Goal: Task Accomplishment & Management: Manage account settings

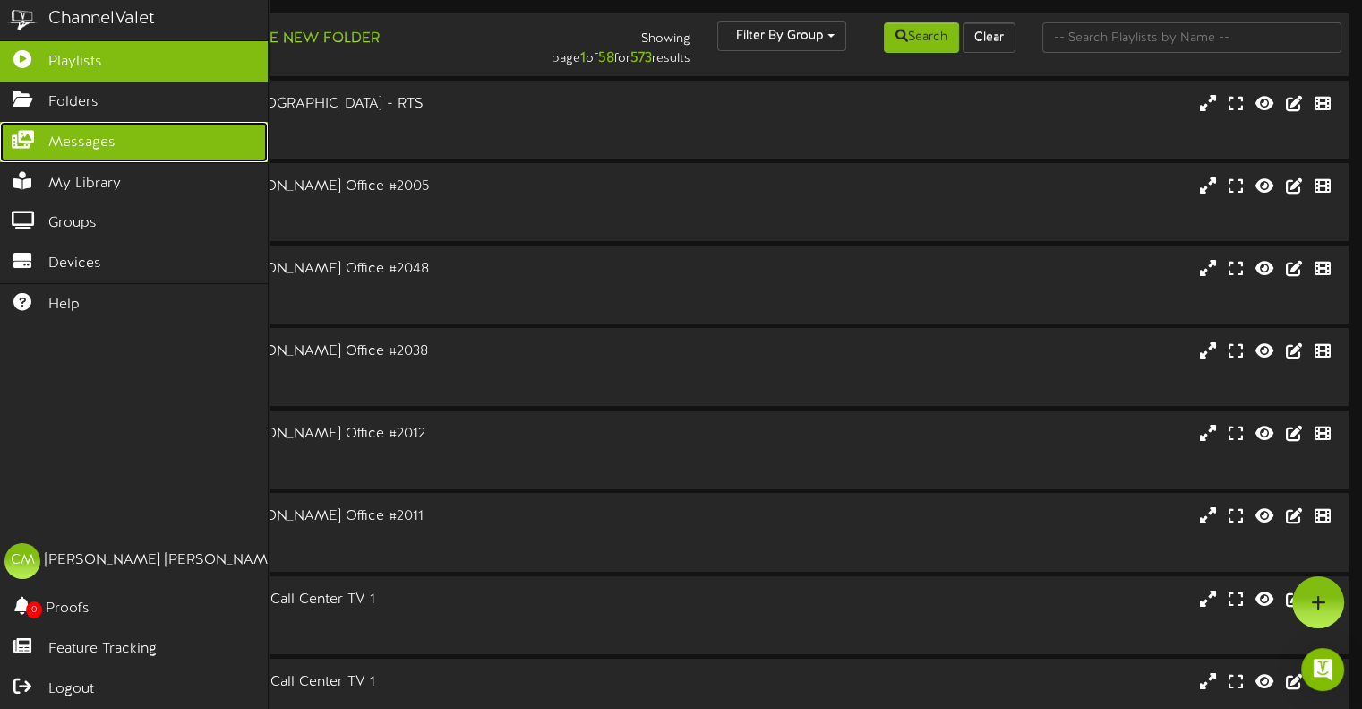
click at [21, 135] on icon at bounding box center [22, 137] width 45 height 13
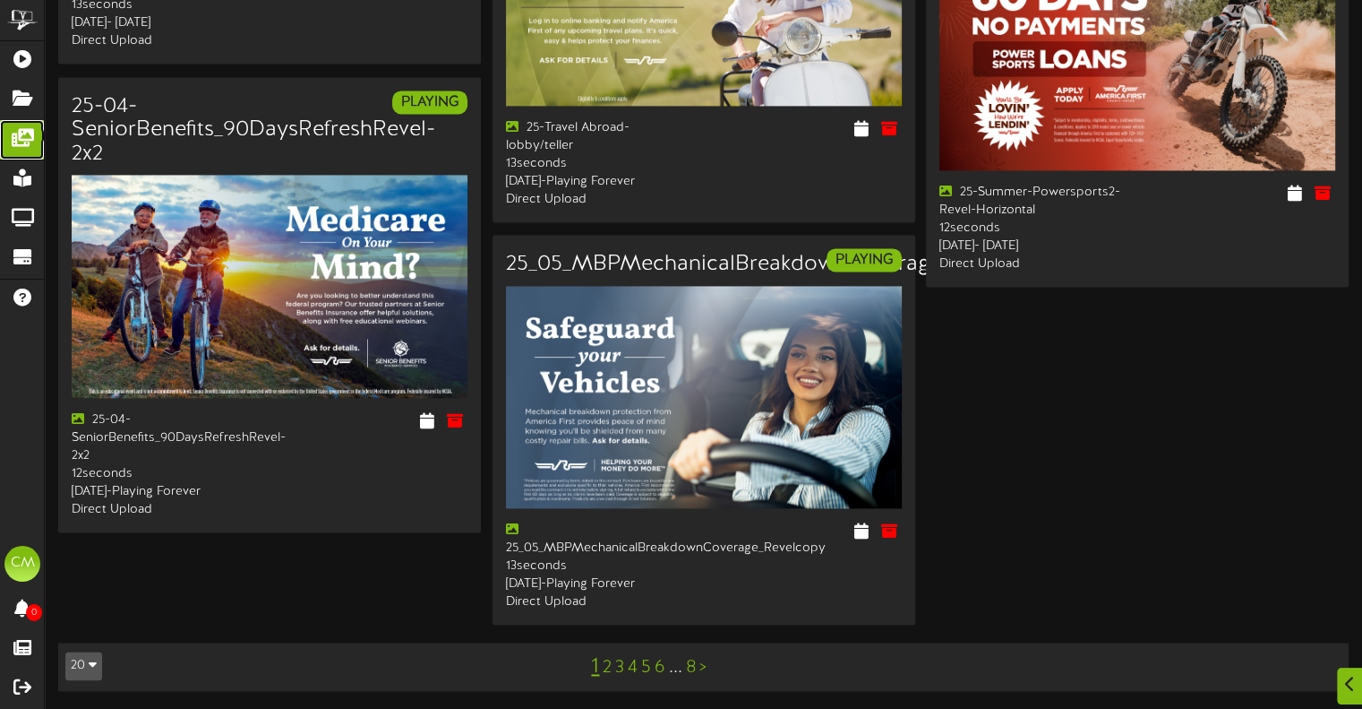
scroll to position [2666, 0]
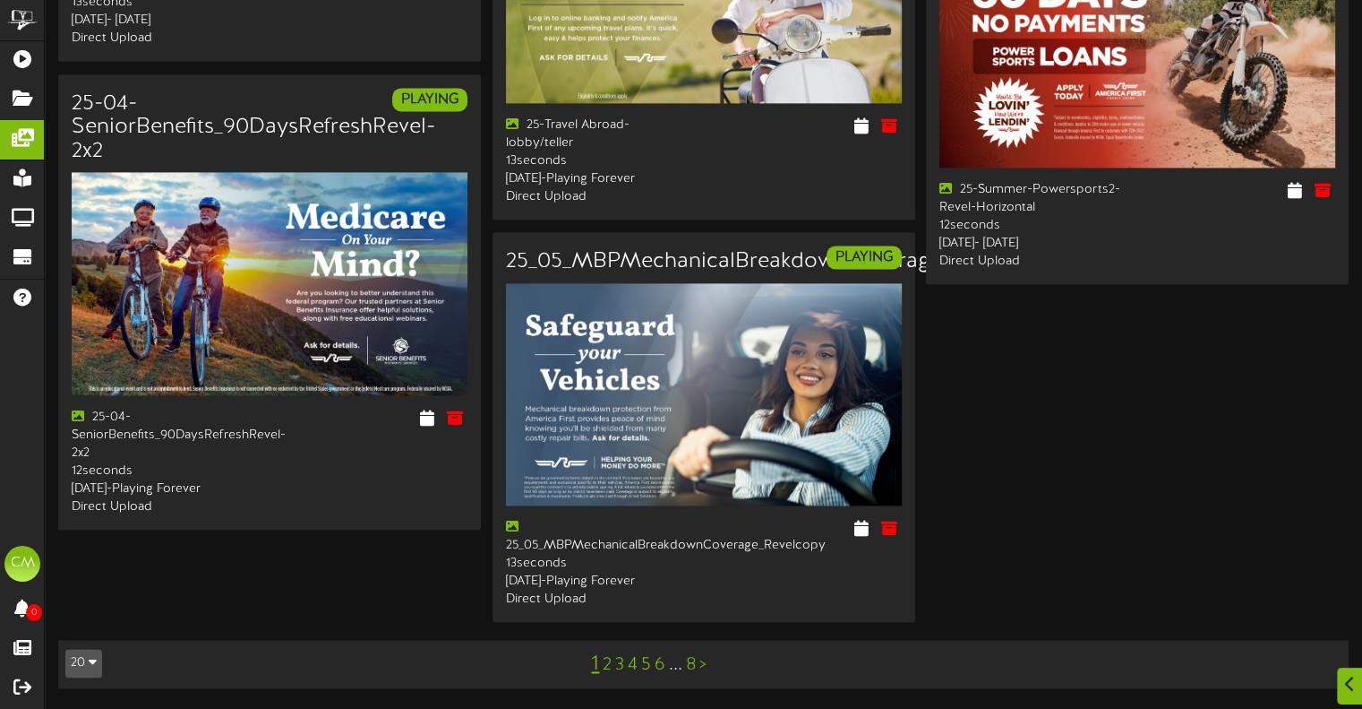
click at [693, 665] on link "8" at bounding box center [691, 665] width 10 height 20
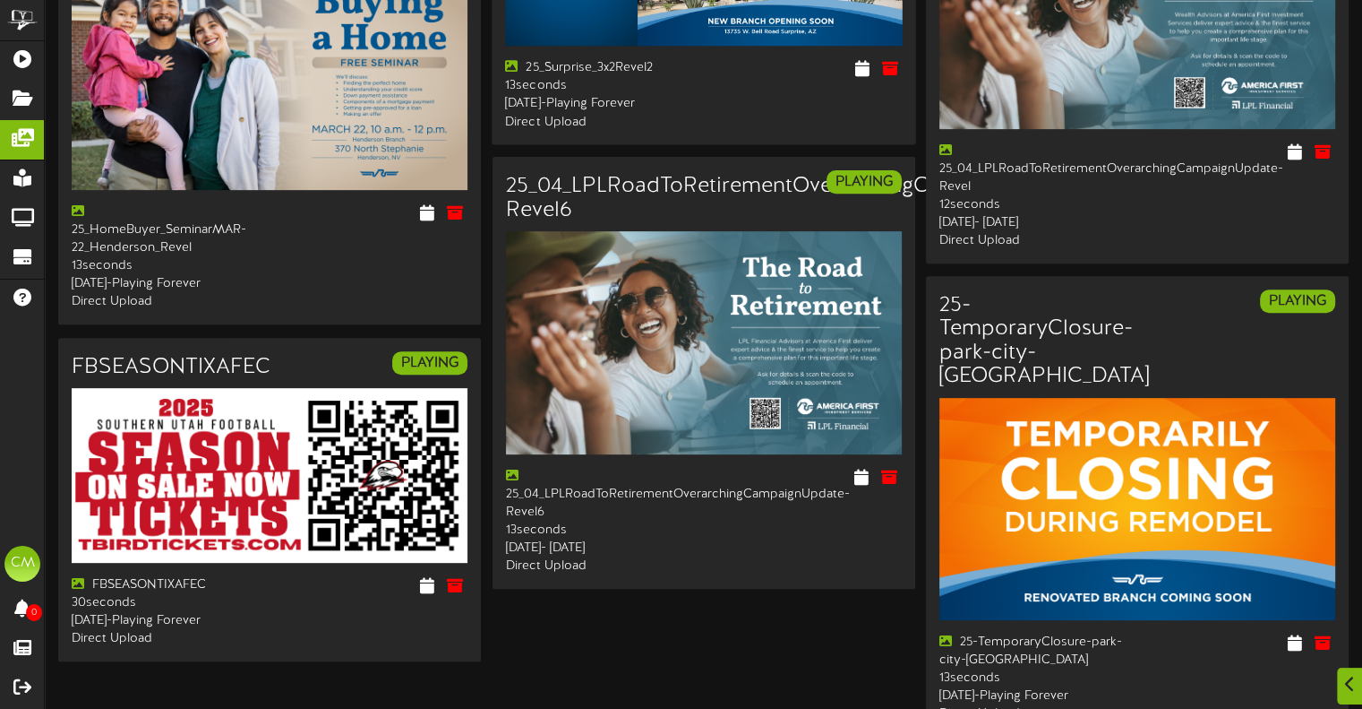
scroll to position [793, 0]
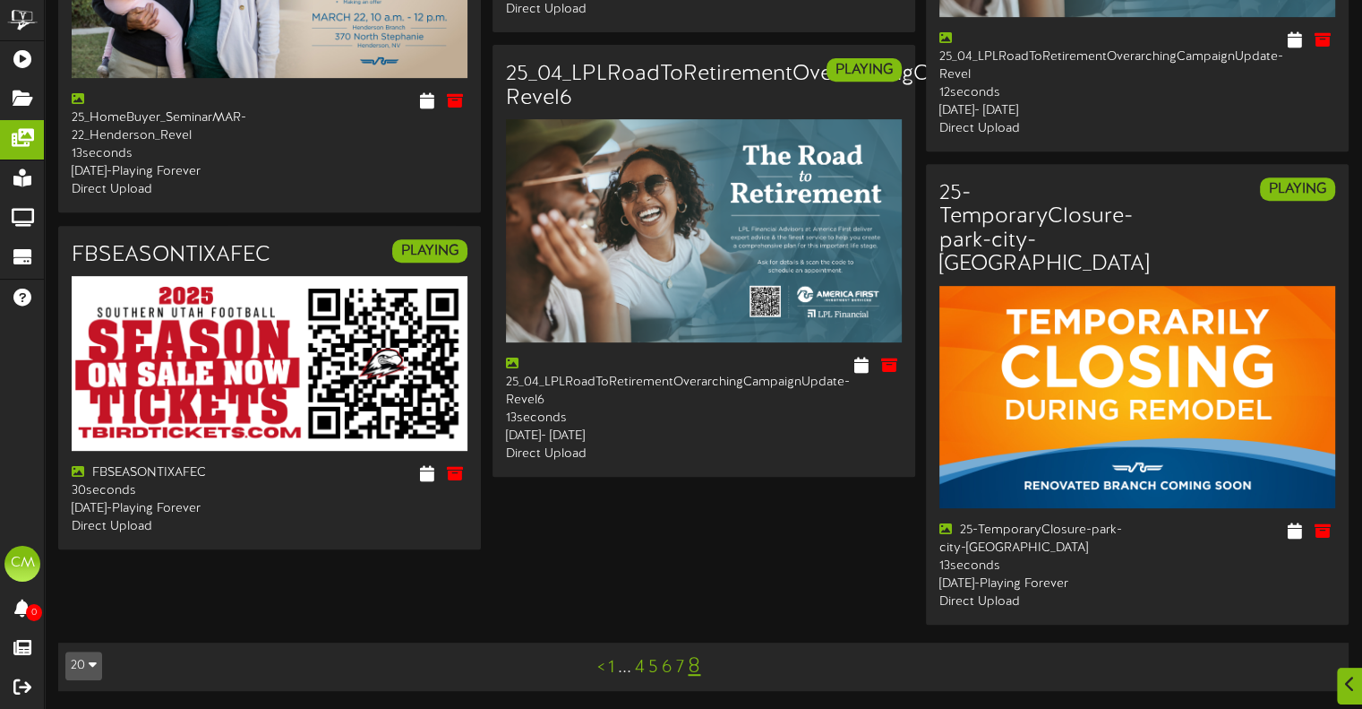
click at [683, 665] on link "7" at bounding box center [680, 667] width 8 height 20
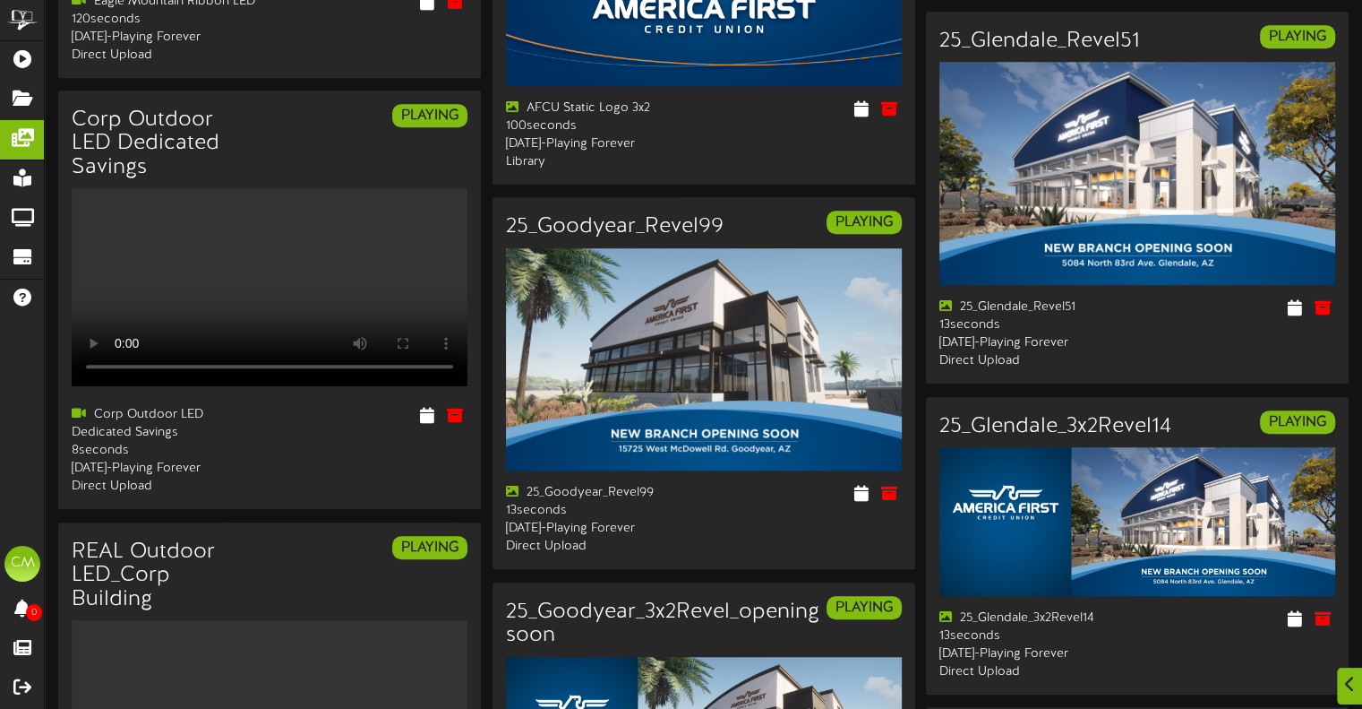
scroll to position [1254, 0]
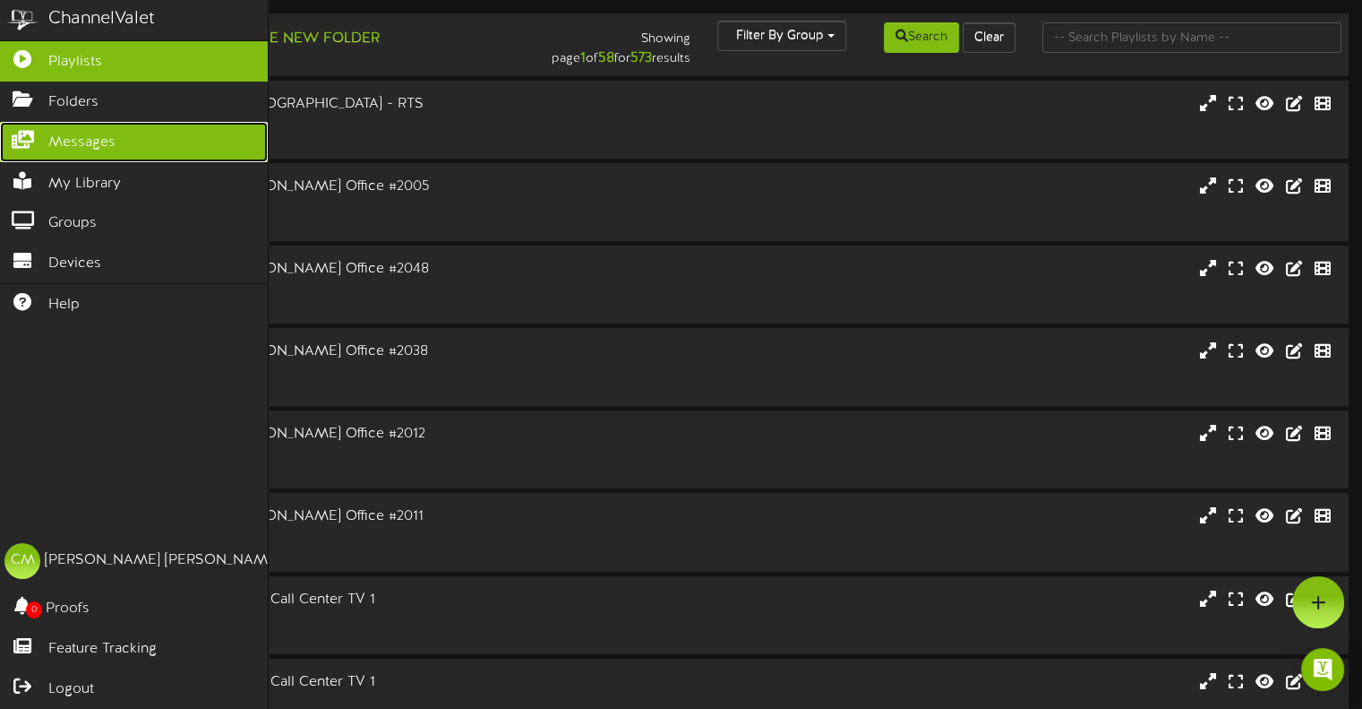
click at [18, 140] on icon at bounding box center [22, 137] width 45 height 13
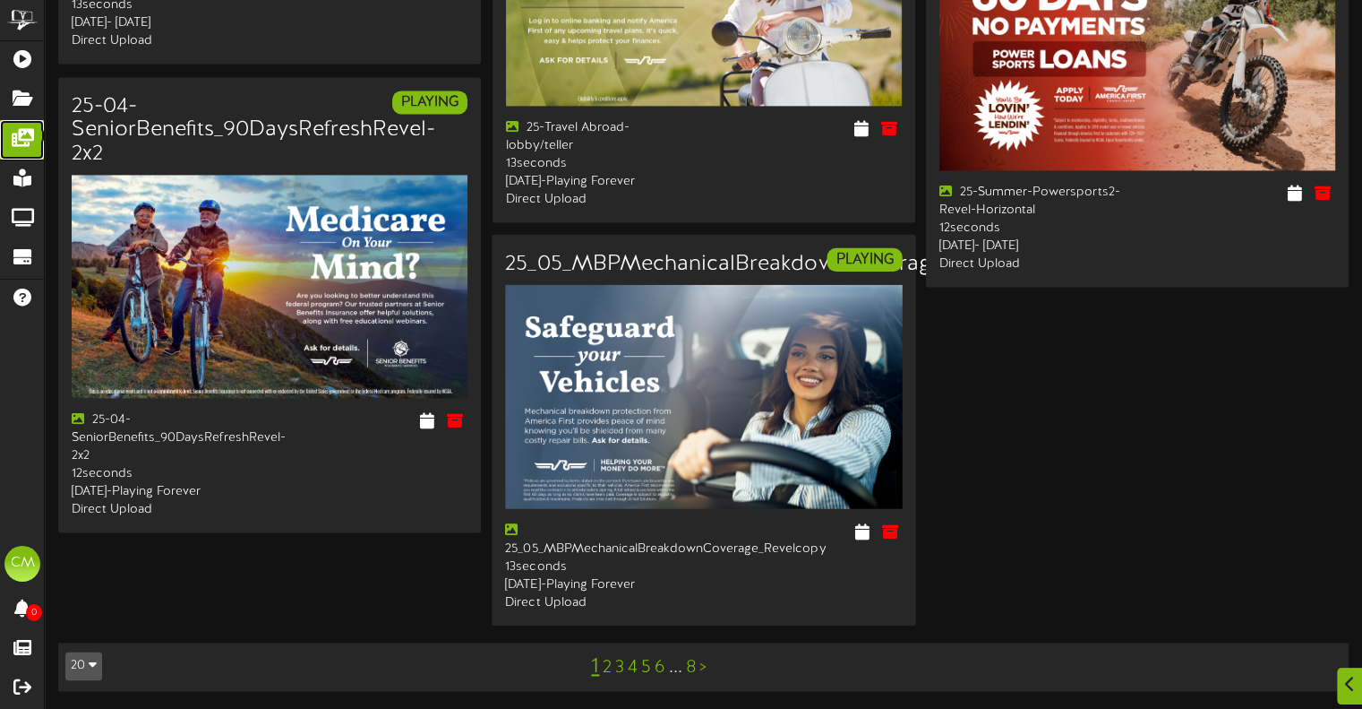
scroll to position [2666, 0]
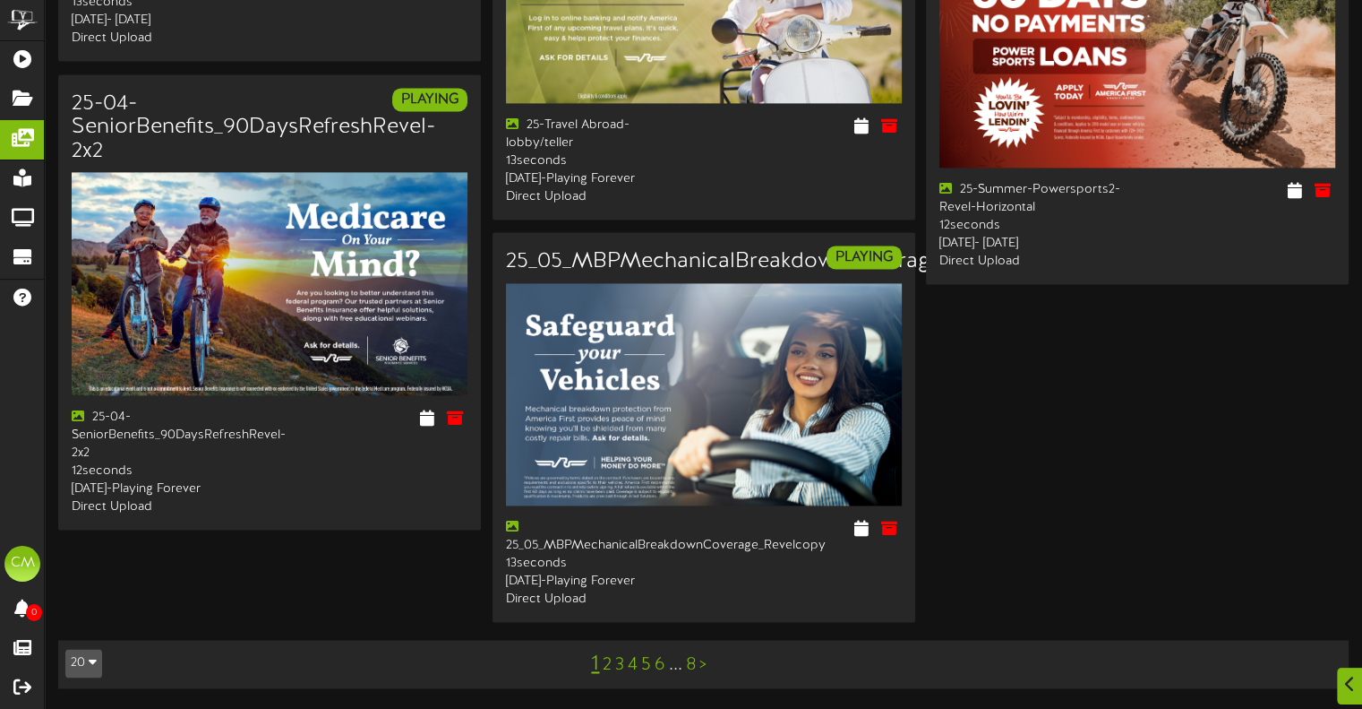
click at [696, 666] on div "1 2 3 4 5 6 ... 8 >" at bounding box center [649, 664] width 326 height 34
click at [690, 665] on link "8" at bounding box center [691, 665] width 10 height 20
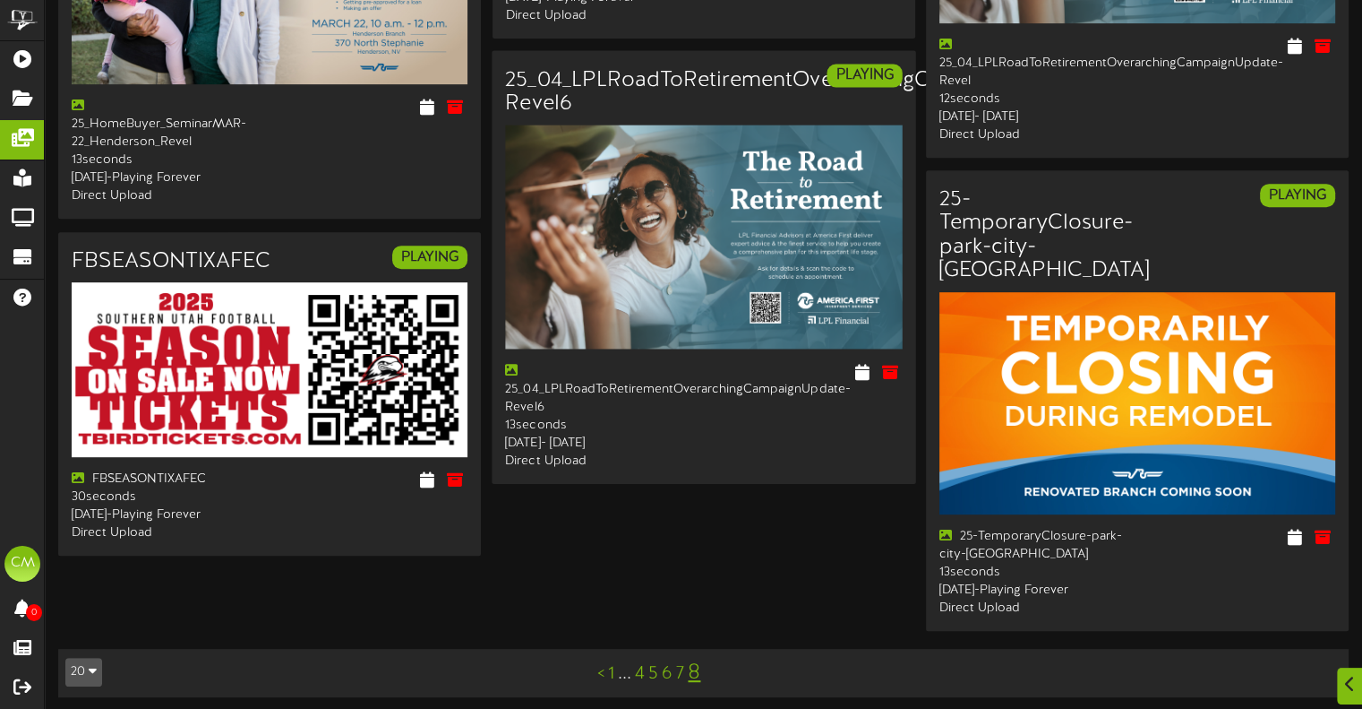
scroll to position [793, 0]
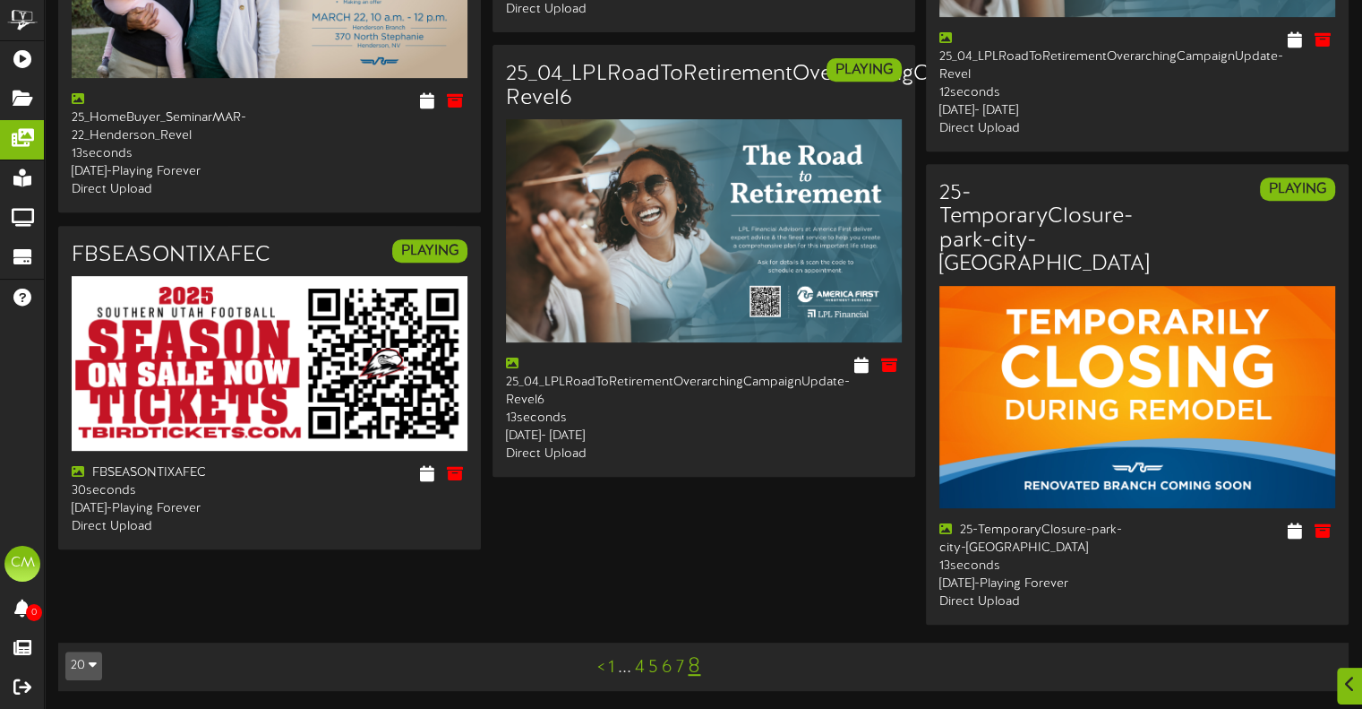
click at [682, 666] on link "7" at bounding box center [680, 667] width 8 height 20
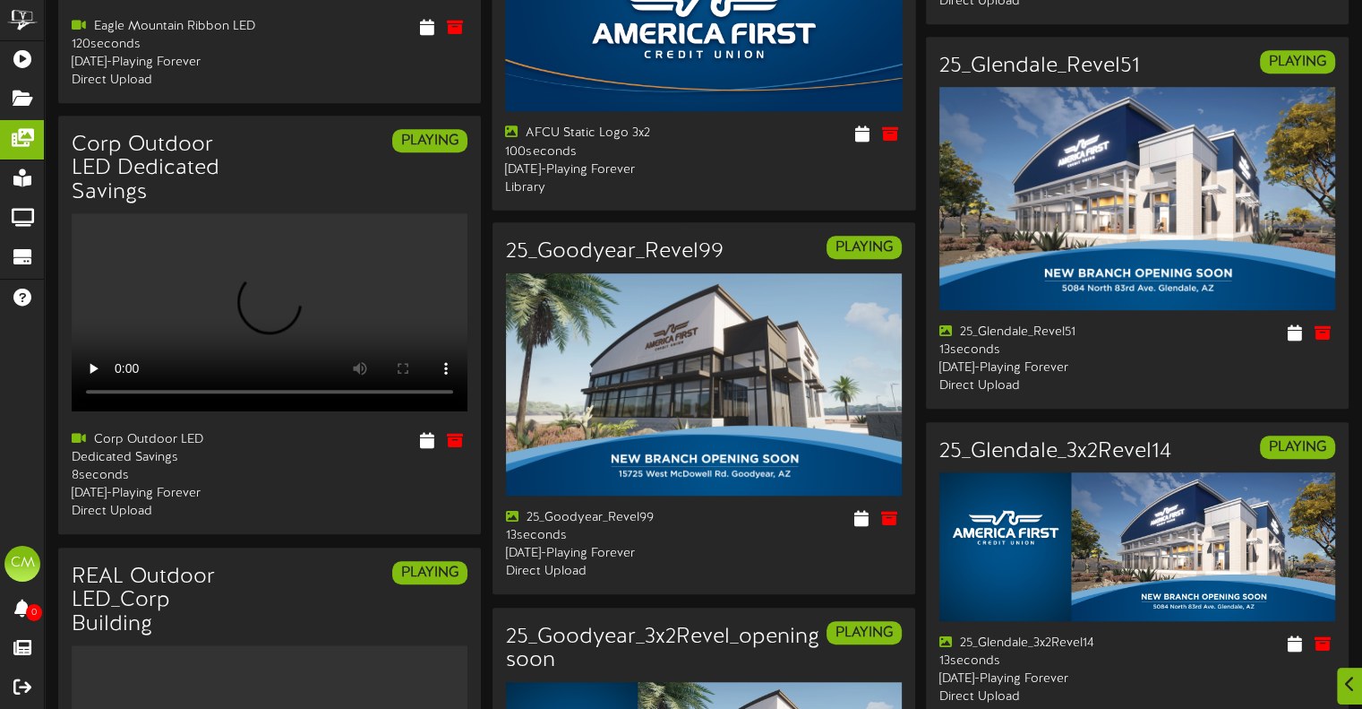
scroll to position [1254, 0]
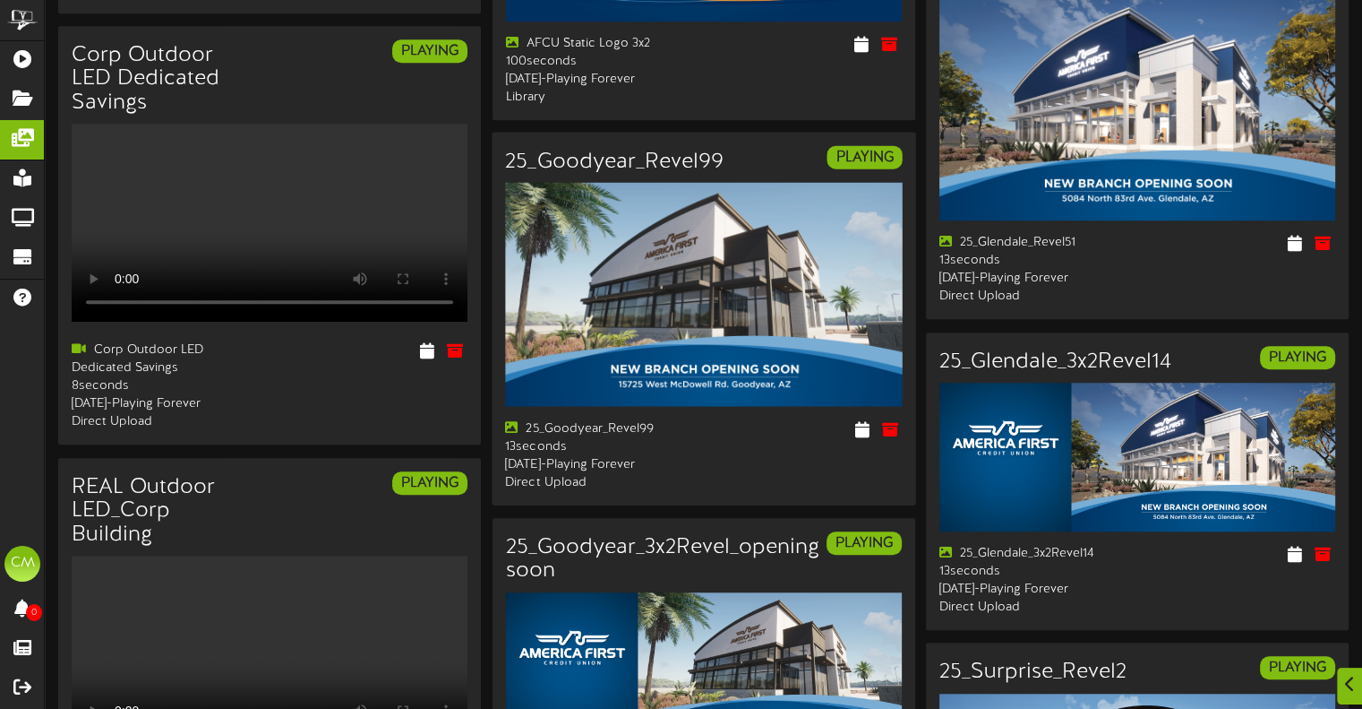
click at [657, 307] on img at bounding box center [703, 294] width 397 height 223
